Goal: Information Seeking & Learning: Learn about a topic

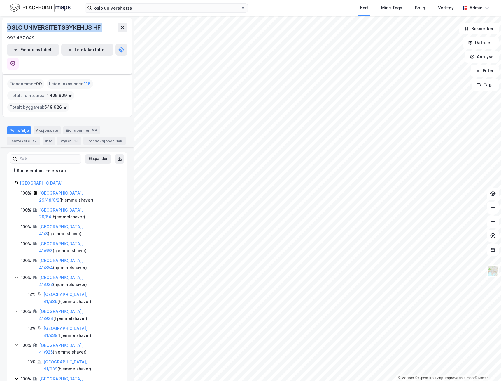
scroll to position [390, 0]
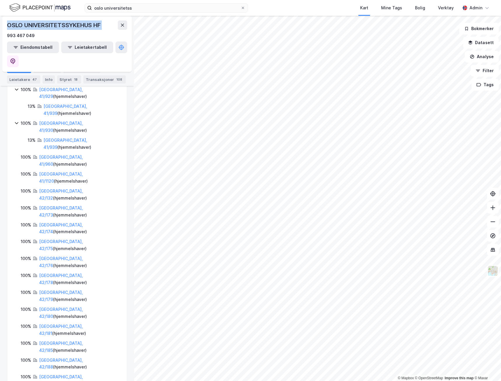
click at [45, 4] on img at bounding box center [39, 8] width 61 height 10
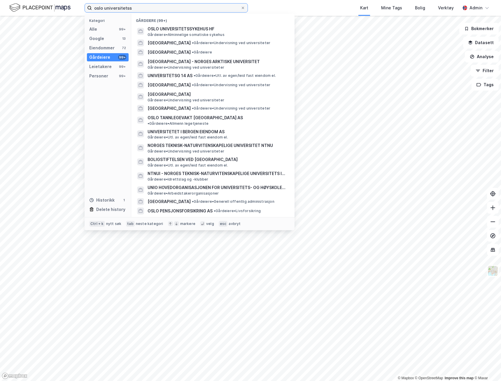
drag, startPoint x: 136, startPoint y: 8, endPoint x: 45, endPoint y: 2, distance: 91.0
click at [44, 6] on div "oslo universitetss Kategori Alle 99+ Google 13 Eiendommer 72 Gårdeiere 99+ Leie…" at bounding box center [250, 8] width 501 height 16
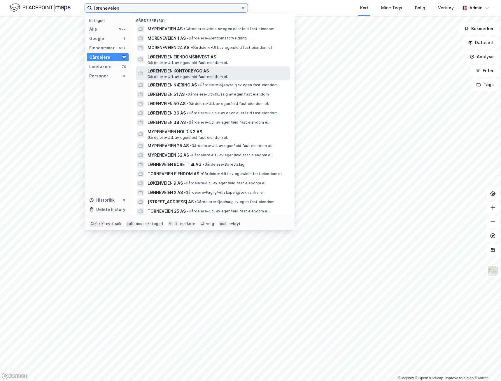
type input "løreneveien"
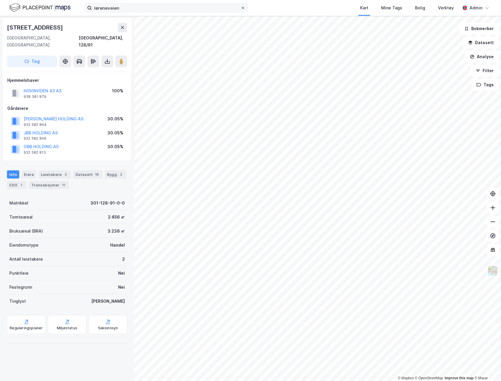
click at [244, 6] on div at bounding box center [243, 8] width 4 height 5
click at [241, 6] on input "løreneveien" at bounding box center [166, 8] width 149 height 9
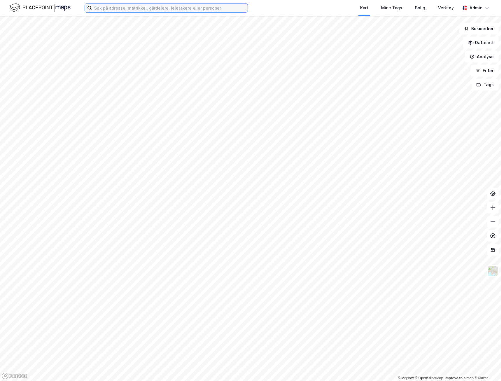
click at [146, 9] on input at bounding box center [170, 8] width 156 height 9
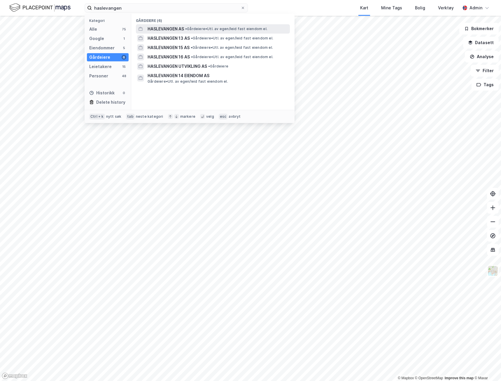
click at [178, 29] on span "HASLEVANGEN AS" at bounding box center [166, 28] width 36 height 7
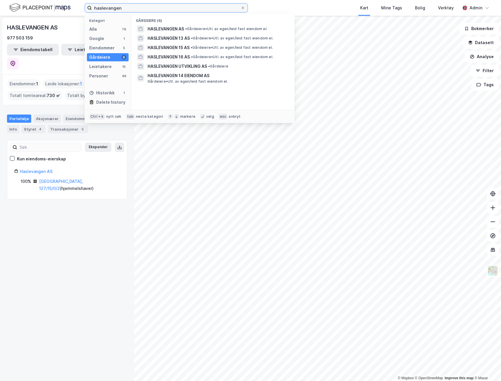
drag, startPoint x: 161, startPoint y: 4, endPoint x: 48, endPoint y: 0, distance: 112.4
click at [45, 3] on div "haslevangen Kategori Alle 76 Google 1 Eiendommer 5 Gårdeiere 6 Leietakere 15 Pe…" at bounding box center [250, 8] width 501 height 16
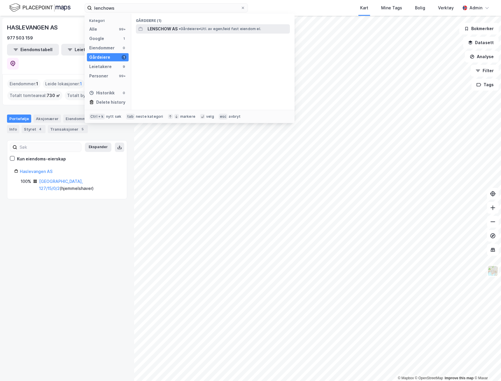
click at [229, 32] on div "LENSCHOW AS • Gårdeiere • Utl. av egen/leid fast eiendom el." at bounding box center [213, 28] width 154 height 9
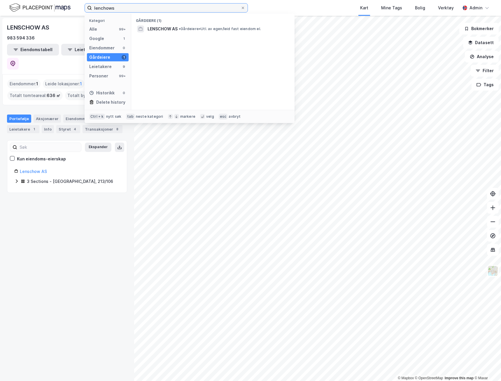
click at [122, 7] on input "lenchows" at bounding box center [166, 8] width 149 height 9
drag, startPoint x: 125, startPoint y: 7, endPoint x: 79, endPoint y: 4, distance: 46.2
click at [82, 5] on div "lenchows Kategori Alle 99+ Google 1 Eiendommer 0 Gårdeiere 1 Leietakere 9 Perso…" at bounding box center [250, 8] width 501 height 16
paste input "[STREET_ADDRESS]"
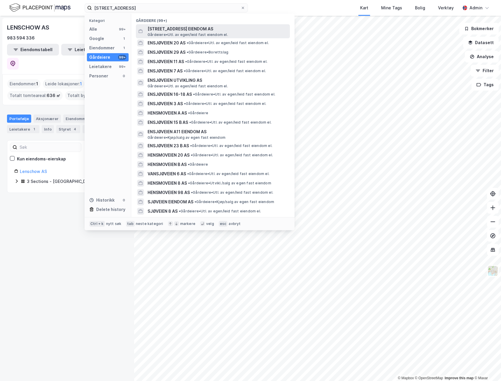
click at [169, 30] on span "[STREET_ADDRESS] EIENDOM AS" at bounding box center [218, 28] width 140 height 7
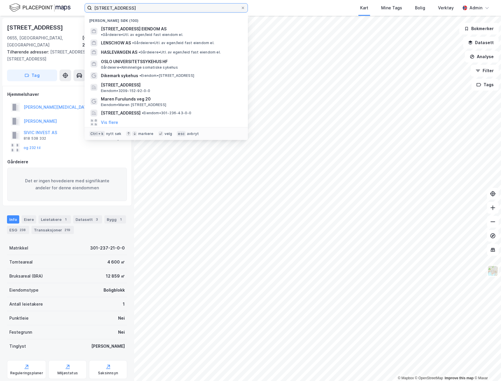
drag, startPoint x: 139, startPoint y: 9, endPoint x: 44, endPoint y: 1, distance: 94.6
click at [44, 1] on div "Ensjøveien 12D Nylige søk (100) ENSJØVEIEN 12 EIENDOM AS • Gårdeiere • Utl. av …" at bounding box center [250, 8] width 501 height 16
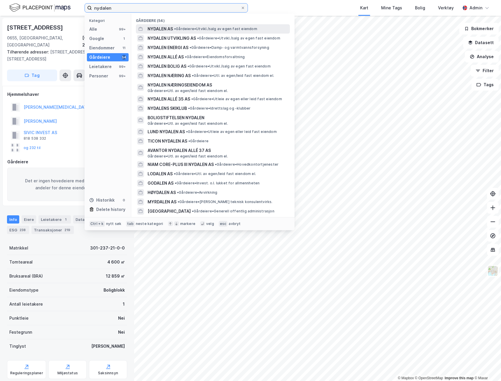
type input "nydalen"
click at [182, 27] on span "• Gårdeiere • [GEOGRAPHIC_DATA]/salg av egen fast eiendom" at bounding box center [215, 29] width 83 height 5
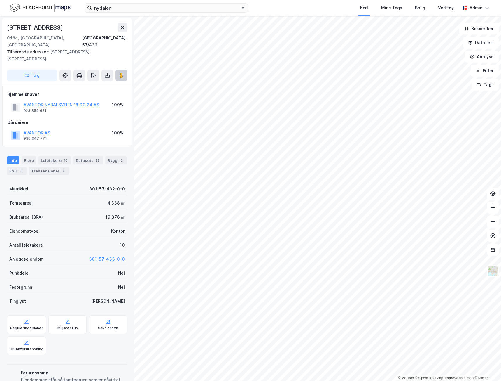
click at [122, 72] on icon at bounding box center [121, 75] width 6 height 6
